Goal: Task Accomplishment & Management: Use online tool/utility

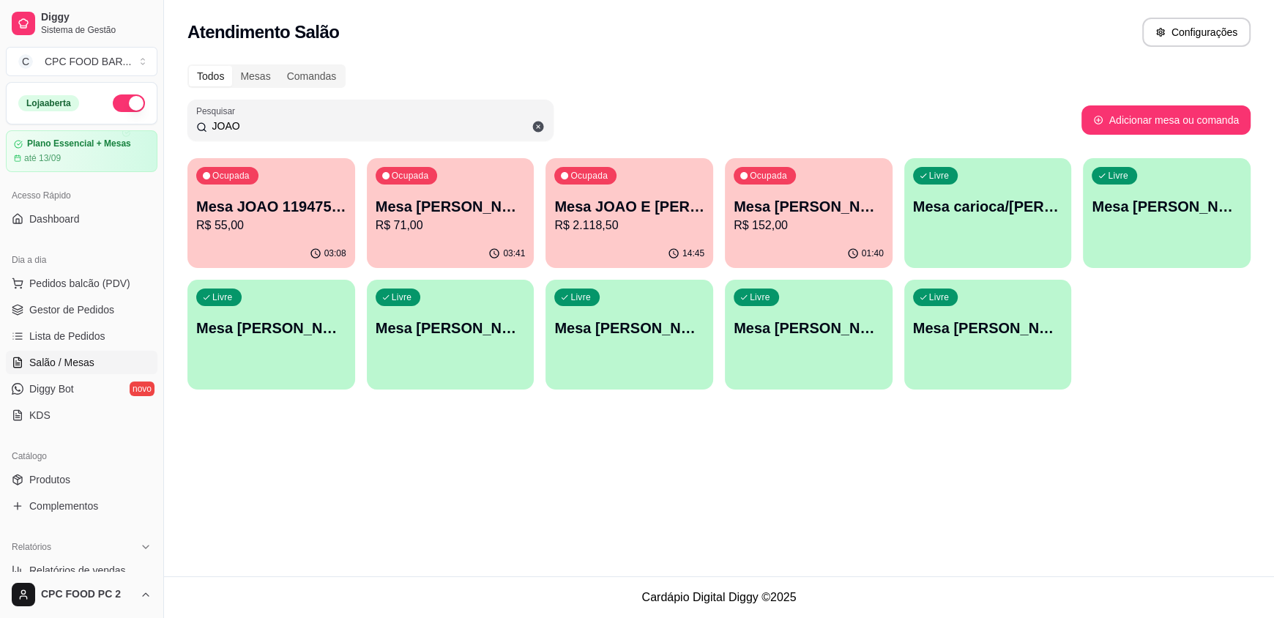
drag, startPoint x: 247, startPoint y: 116, endPoint x: 182, endPoint y: 119, distance: 65.2
click at [182, 119] on div "Todos Mesas Comandas Pesquisar JOAO Adicionar mesa ou comanda Ocupada Mesa JOAO…" at bounding box center [719, 231] width 1110 height 351
drag, startPoint x: 241, startPoint y: 127, endPoint x: 195, endPoint y: 119, distance: 46.1
click at [196, 119] on div "JOAO" at bounding box center [370, 119] width 348 height 29
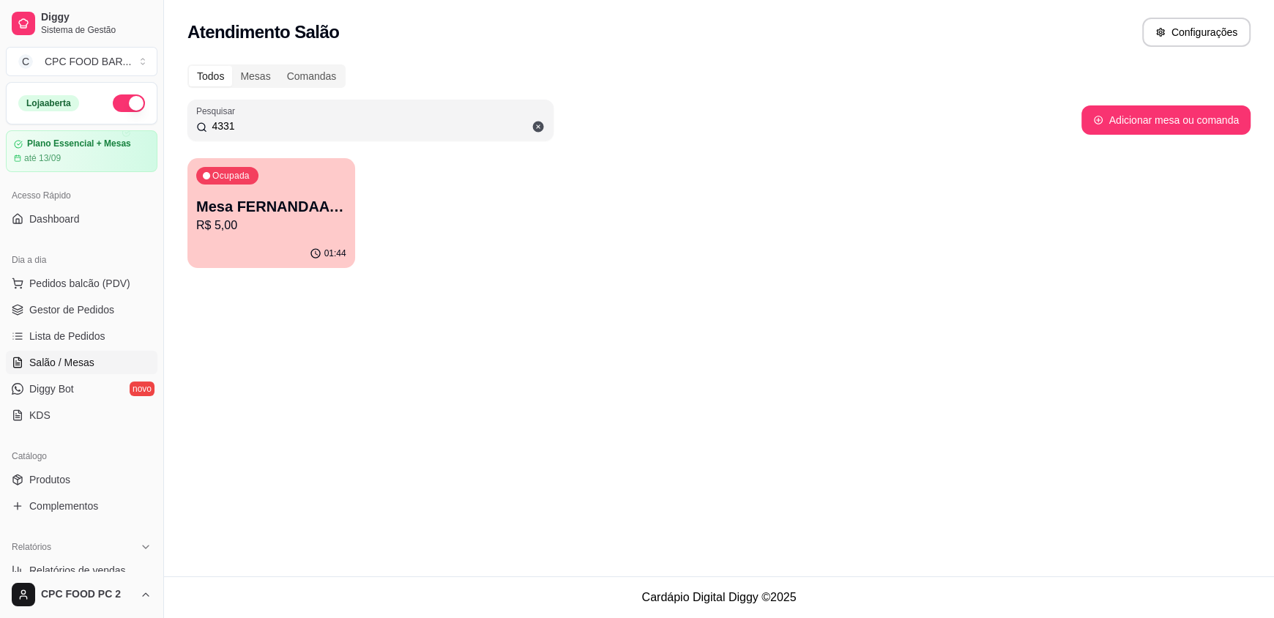
type input "4331"
click at [269, 209] on p "Mesa FERNANDAA 4331" at bounding box center [271, 206] width 150 height 20
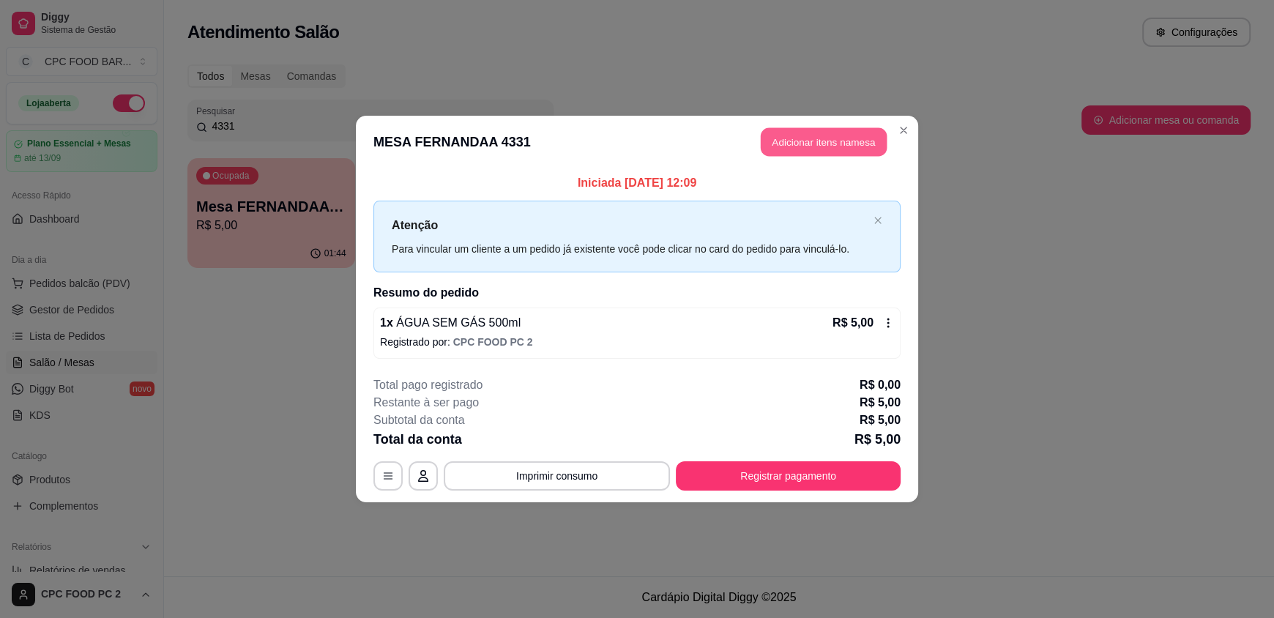
click at [793, 146] on button "Adicionar itens na mesa" at bounding box center [823, 142] width 126 height 29
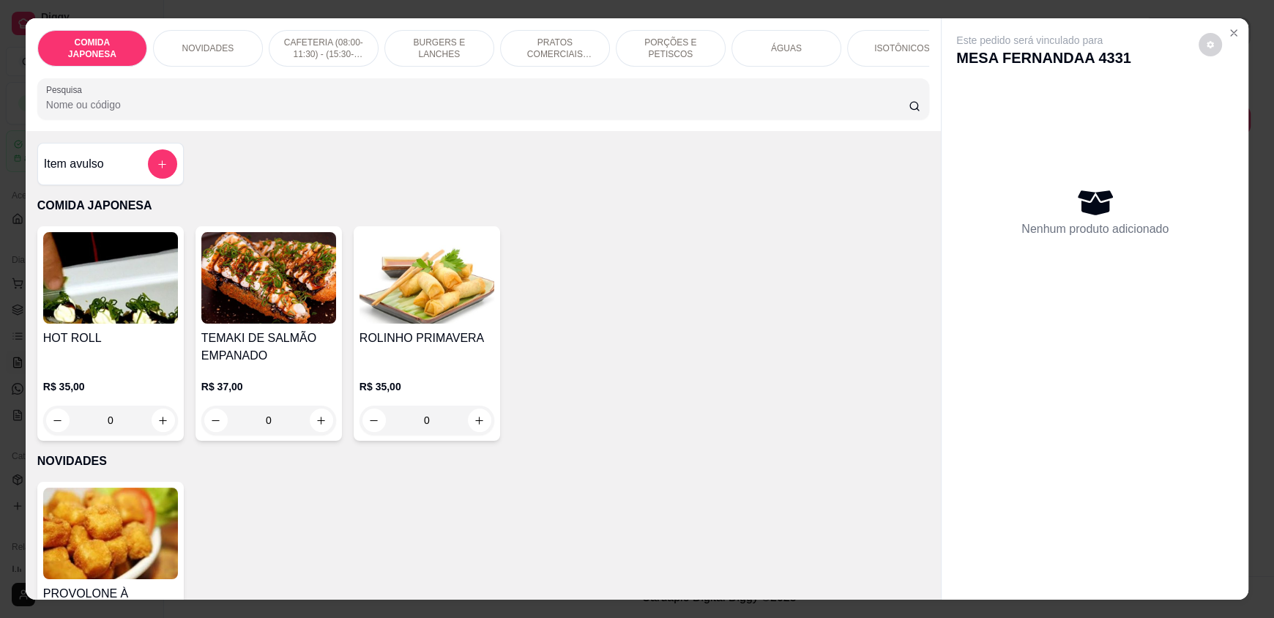
click at [545, 112] on input "Pesquisa" at bounding box center [477, 104] width 863 height 15
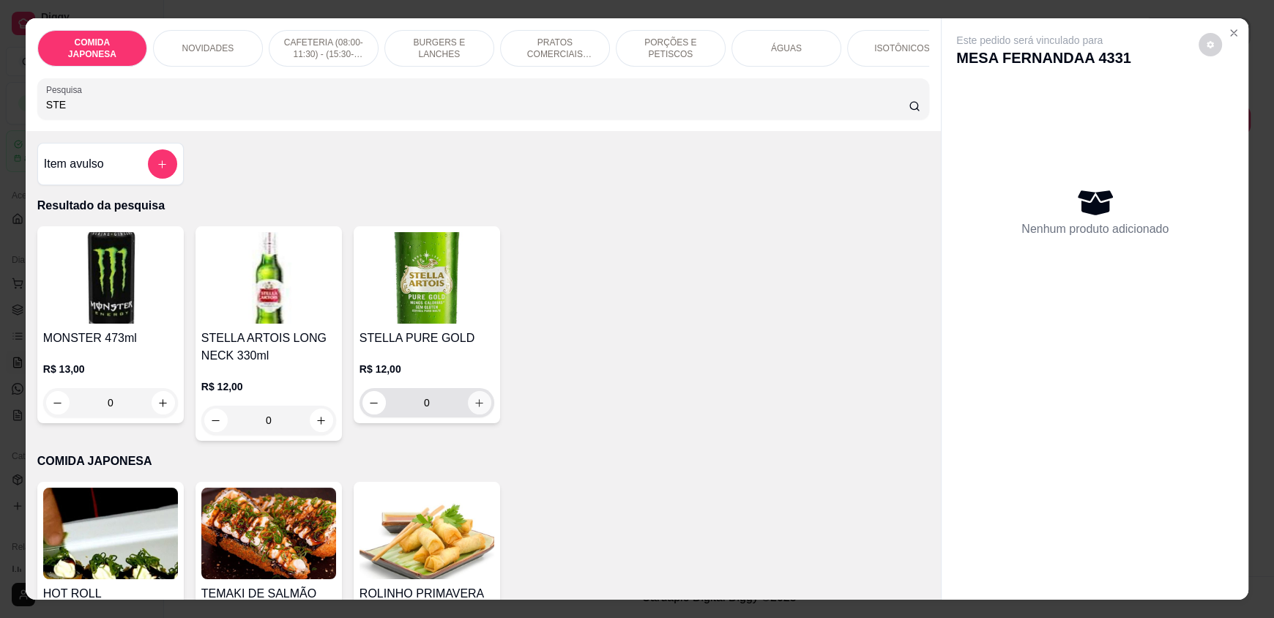
type input "STE"
click at [474, 408] on icon "increase-product-quantity" at bounding box center [479, 402] width 11 height 11
type input "1"
click at [474, 408] on icon "increase-product-quantity" at bounding box center [479, 402] width 11 height 11
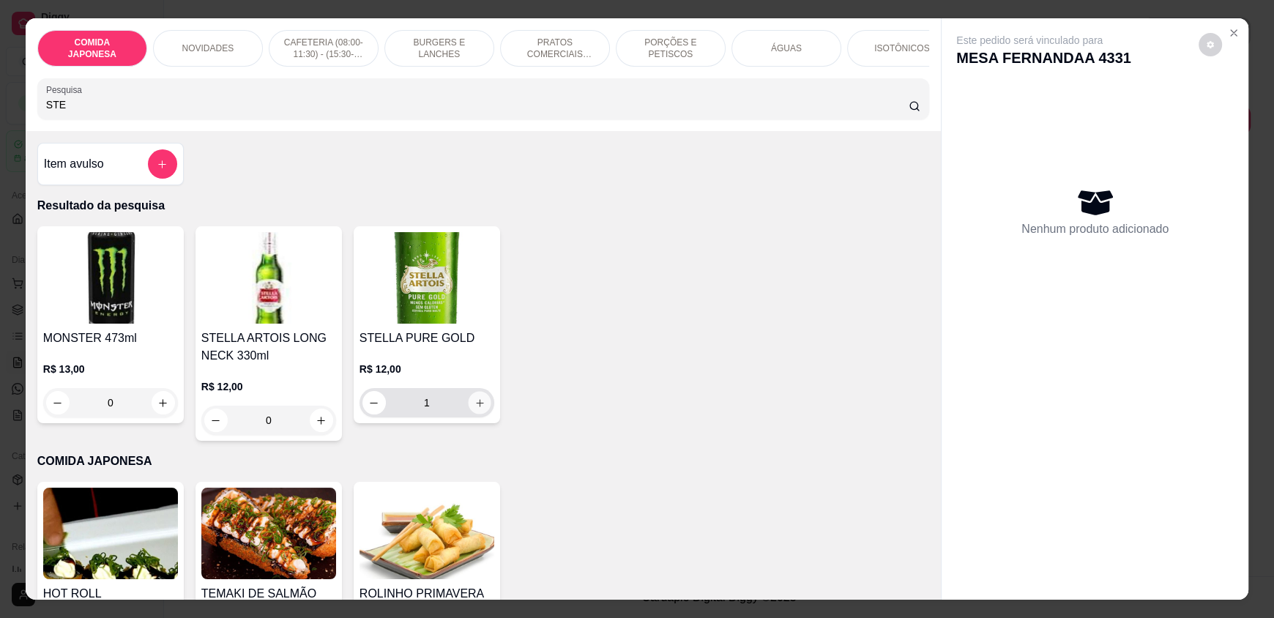
type input "2"
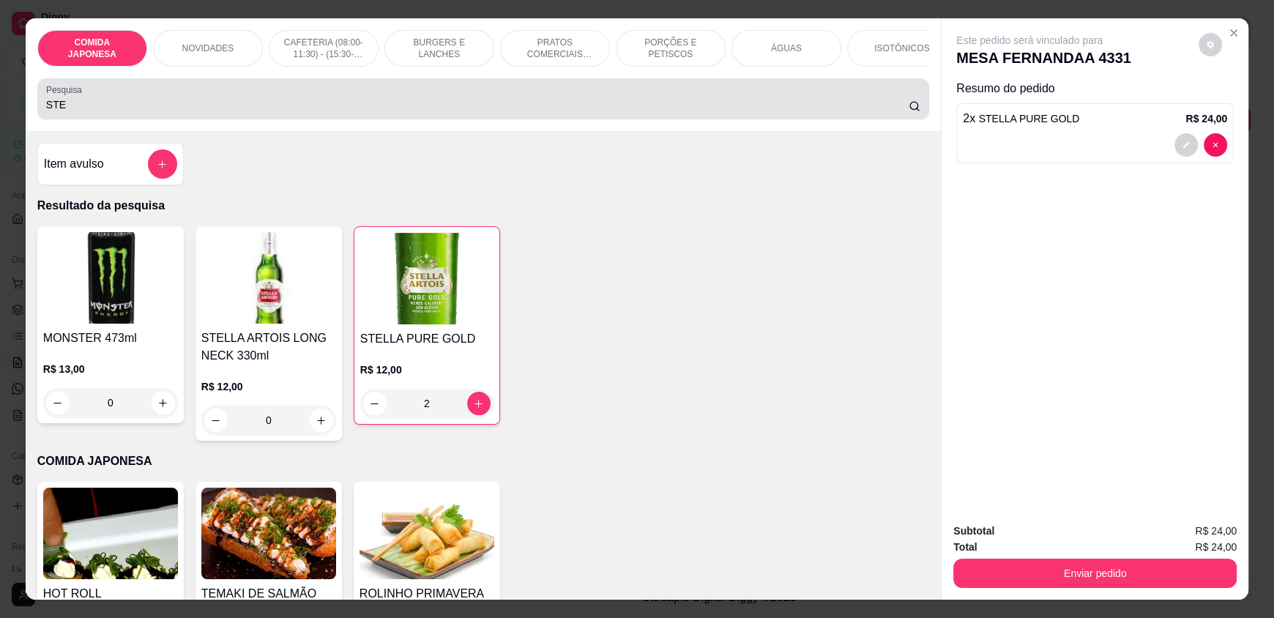
drag, startPoint x: 135, startPoint y: 101, endPoint x: 43, endPoint y: 105, distance: 92.3
click at [43, 105] on div "Pesquisa STE" at bounding box center [482, 98] width 891 height 41
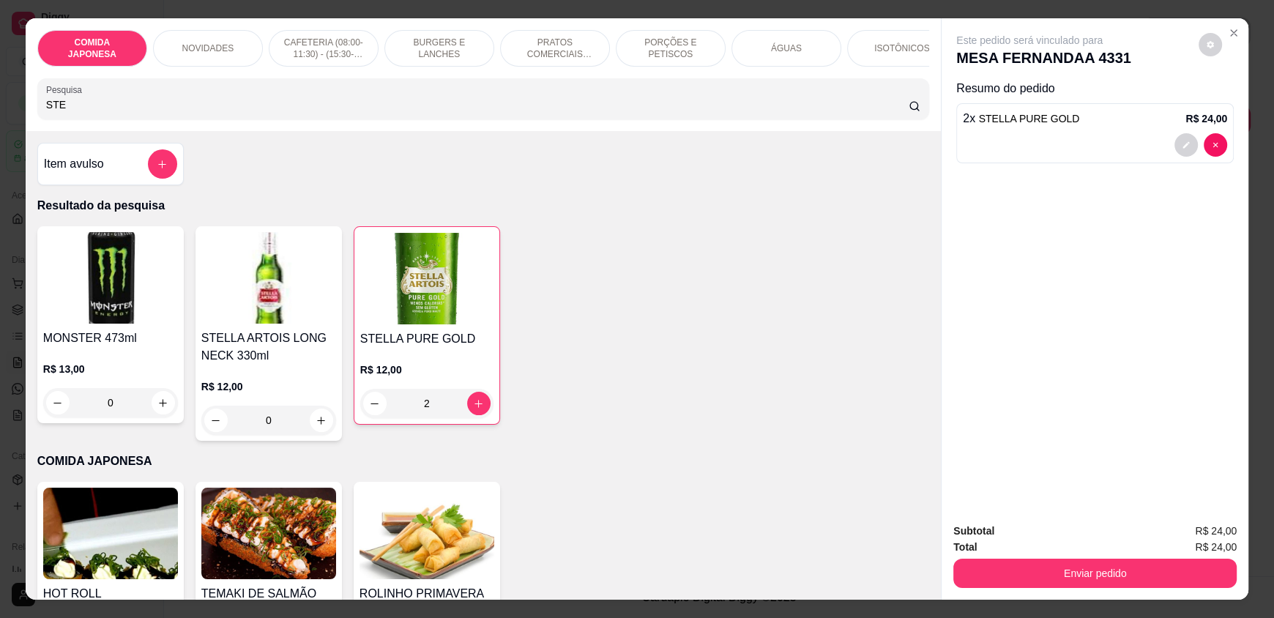
drag, startPoint x: 70, startPoint y: 117, endPoint x: 18, endPoint y: 93, distance: 58.0
click at [3, 102] on div "COMIDA JAPONESA NOVIDADES CAFETERIA (08:00-11:30) - (15:30-18:00) BURGERS E LAN…" at bounding box center [637, 309] width 1274 height 618
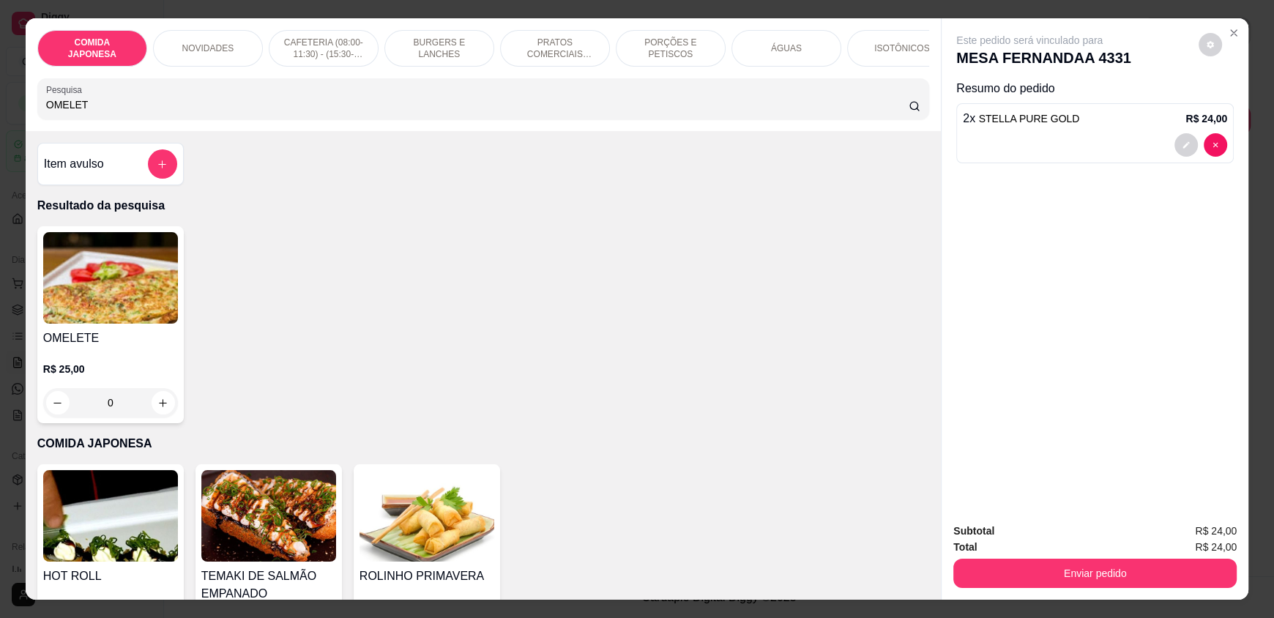
type input "OMELET"
click at [160, 406] on icon "increase-product-quantity" at bounding box center [163, 402] width 7 height 7
type input "1"
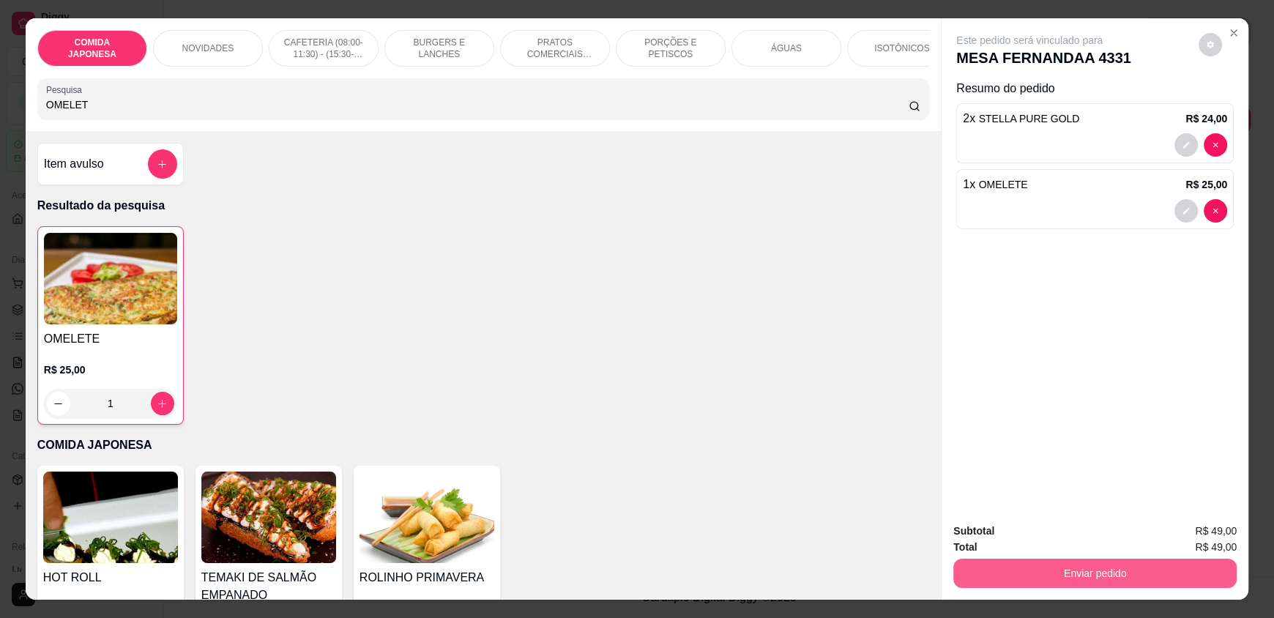
click at [1110, 574] on button "Enviar pedido" at bounding box center [1094, 572] width 283 height 29
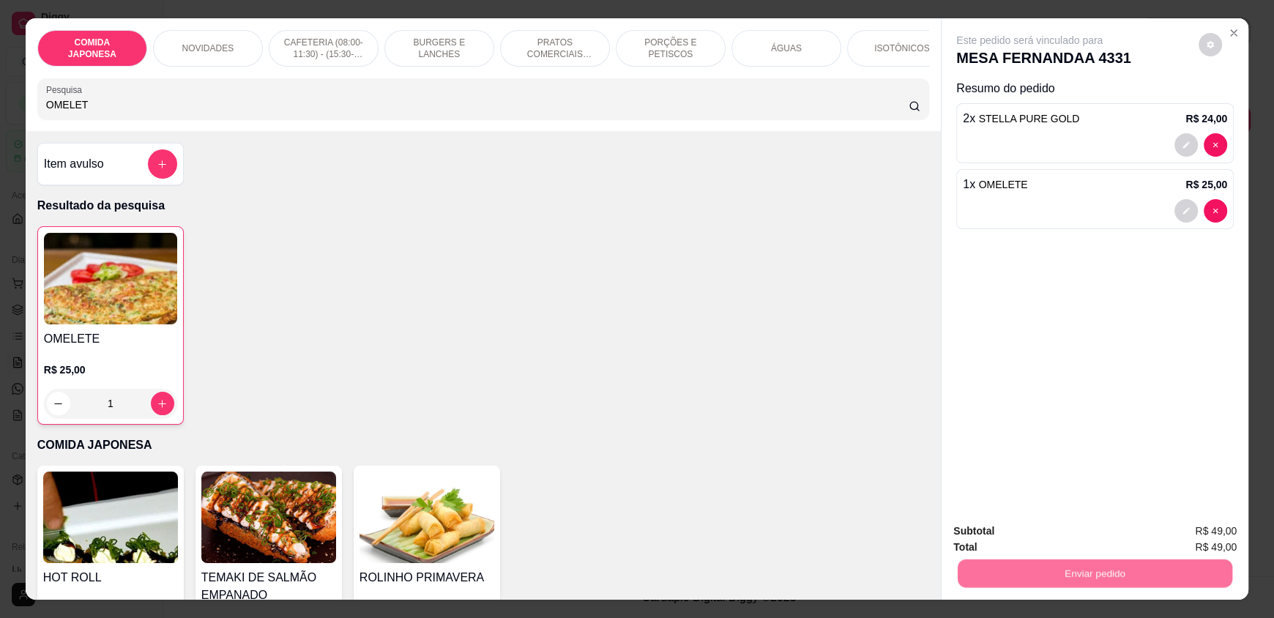
click at [1064, 539] on button "Não registrar e enviar pedido" at bounding box center [1046, 536] width 148 height 27
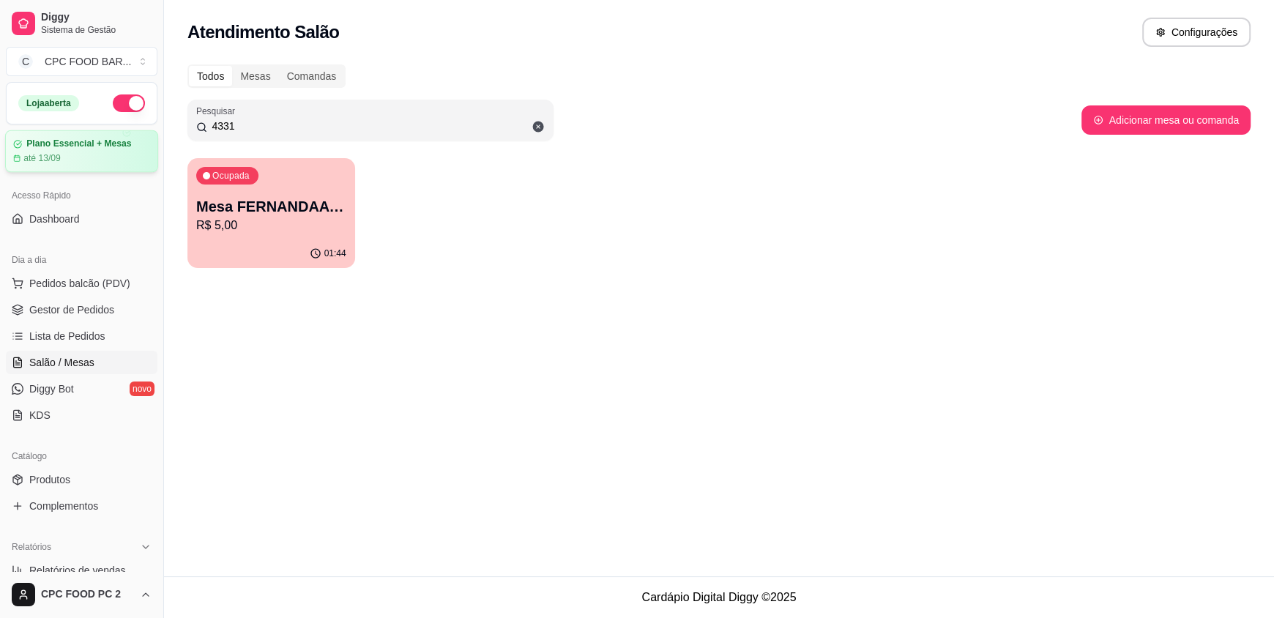
drag, startPoint x: 459, startPoint y: 126, endPoint x: 26, endPoint y: 149, distance: 433.9
click at [26, 149] on div "Diggy Sistema de Gestão C CPC FOOD BAR ... Loja aberta Plano Essencial + Mesas …" at bounding box center [637, 309] width 1274 height 618
type input "[PERSON_NAME]"
click at [184, 213] on div "Todos Mesas Comandas Pesquisar JOAO RI Adicionar mesa ou comanda Ocupada Mesa […" at bounding box center [719, 171] width 1110 height 230
click at [260, 204] on p "Mesa [PERSON_NAME] 3751" at bounding box center [271, 206] width 150 height 20
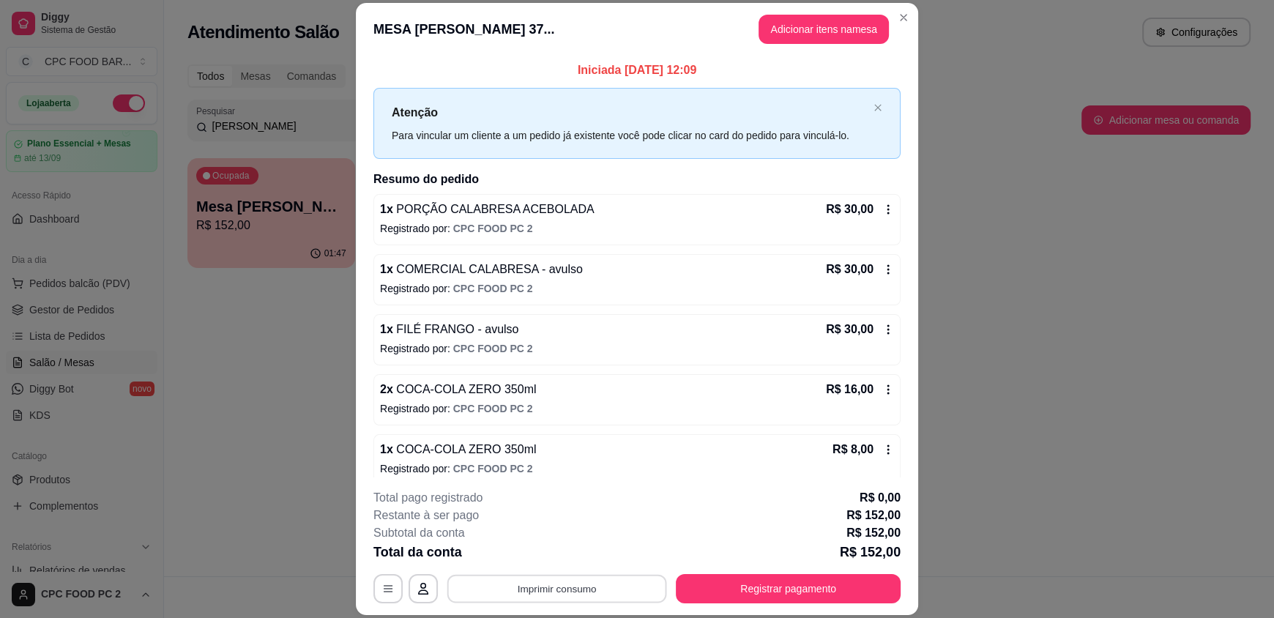
click at [533, 594] on button "Imprimir consumo" at bounding box center [557, 588] width 220 height 29
click at [545, 556] on button "IMPRESSORA" at bounding box center [555, 554] width 102 height 23
click at [828, 594] on button "Registrar pagamento" at bounding box center [788, 588] width 218 height 29
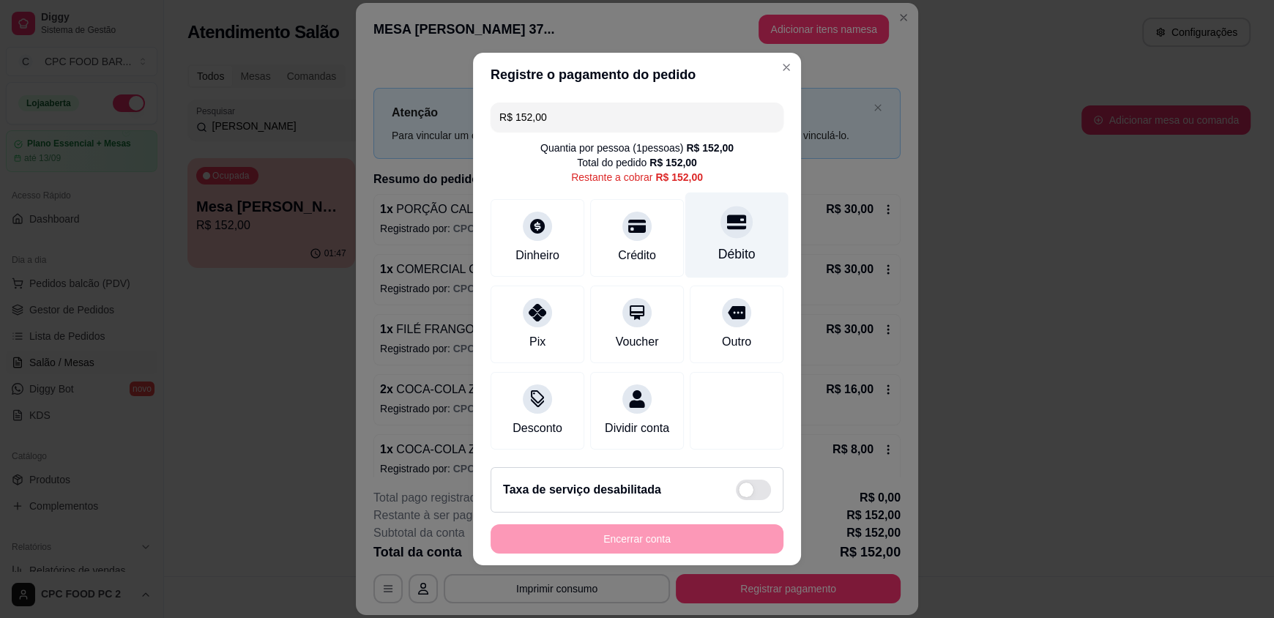
click at [720, 228] on div at bounding box center [736, 222] width 32 height 32
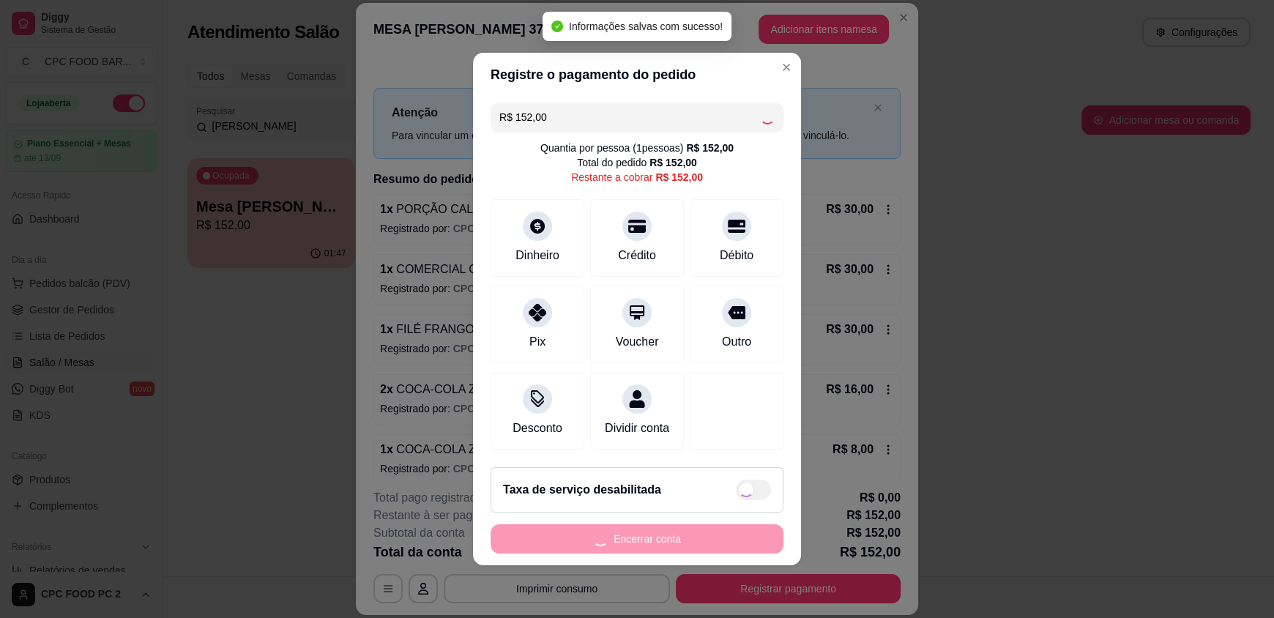
type input "R$ 0,00"
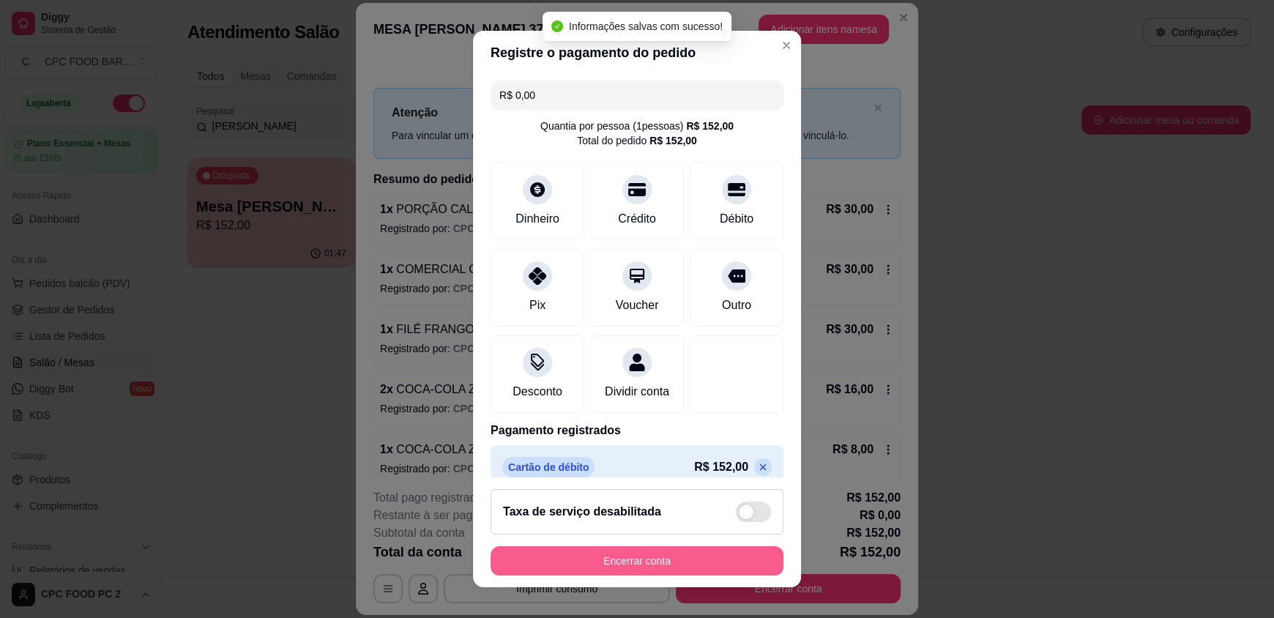
click at [657, 554] on button "Encerrar conta" at bounding box center [636, 560] width 293 height 29
